Goal: Transaction & Acquisition: Purchase product/service

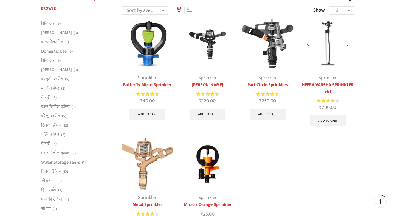
scroll to position [50, 0]
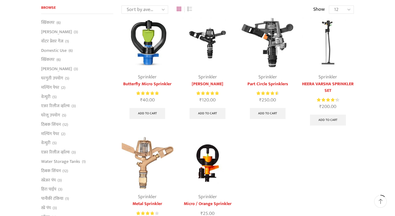
click at [209, 43] on img at bounding box center [207, 43] width 52 height 52
click at [210, 44] on img at bounding box center [207, 43] width 52 height 52
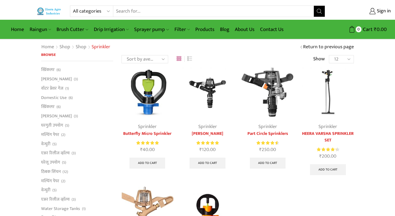
scroll to position [50, 0]
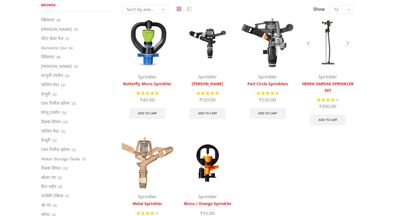
click at [330, 56] on img at bounding box center [328, 43] width 52 height 52
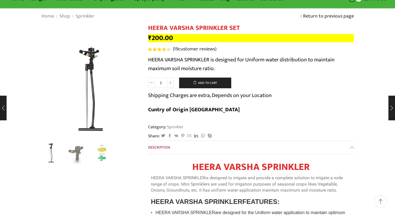
scroll to position [32, 0]
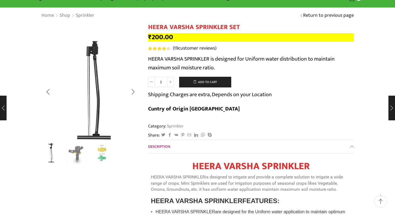
click at [82, 109] on img "1 / 3" at bounding box center [93, 83] width 137 height 137
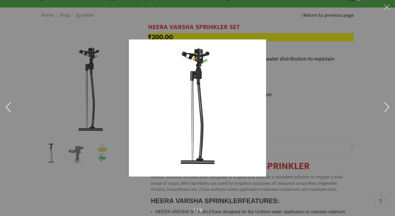
click at [314, 83] on div at bounding box center [270, 116] width 282 height 154
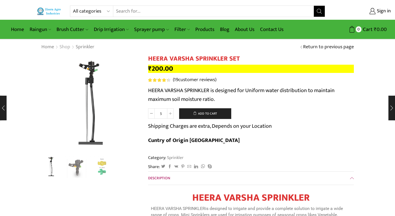
click at [67, 47] on link "Shop" at bounding box center [64, 47] width 11 height 7
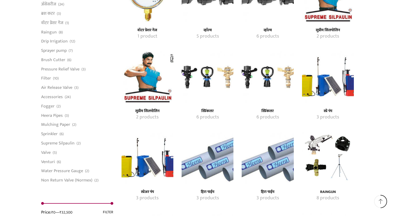
scroll to position [668, 0]
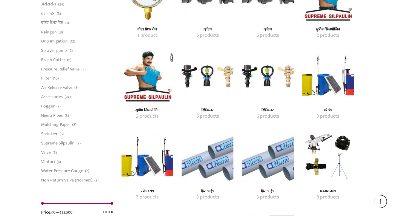
click at [267, 75] on img "Visit product category स्प्रिंकलर" at bounding box center [268, 76] width 52 height 52
click at [269, 83] on img "Visit product category स्प्रिंकलर" at bounding box center [268, 76] width 52 height 52
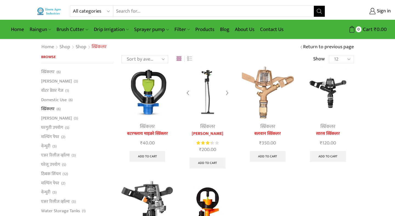
click at [205, 130] on link "स्प्रिंकलर" at bounding box center [207, 127] width 15 height 8
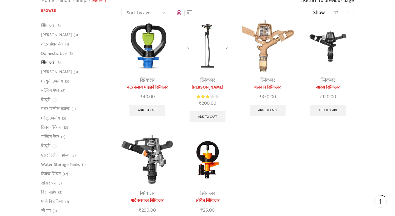
scroll to position [55, 0]
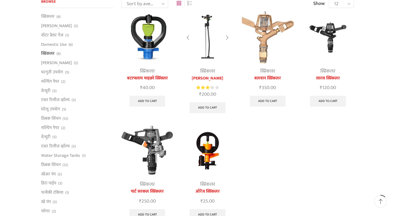
click at [208, 75] on link "स्प्रिंकलर" at bounding box center [207, 71] width 15 height 8
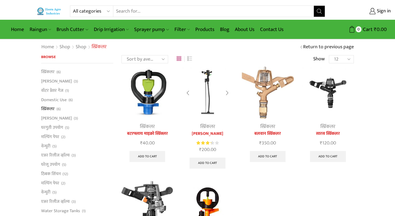
click at [205, 81] on img at bounding box center [207, 93] width 52 height 52
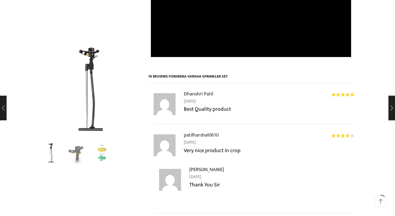
scroll to position [524, 0]
